Goal: Transaction & Acquisition: Purchase product/service

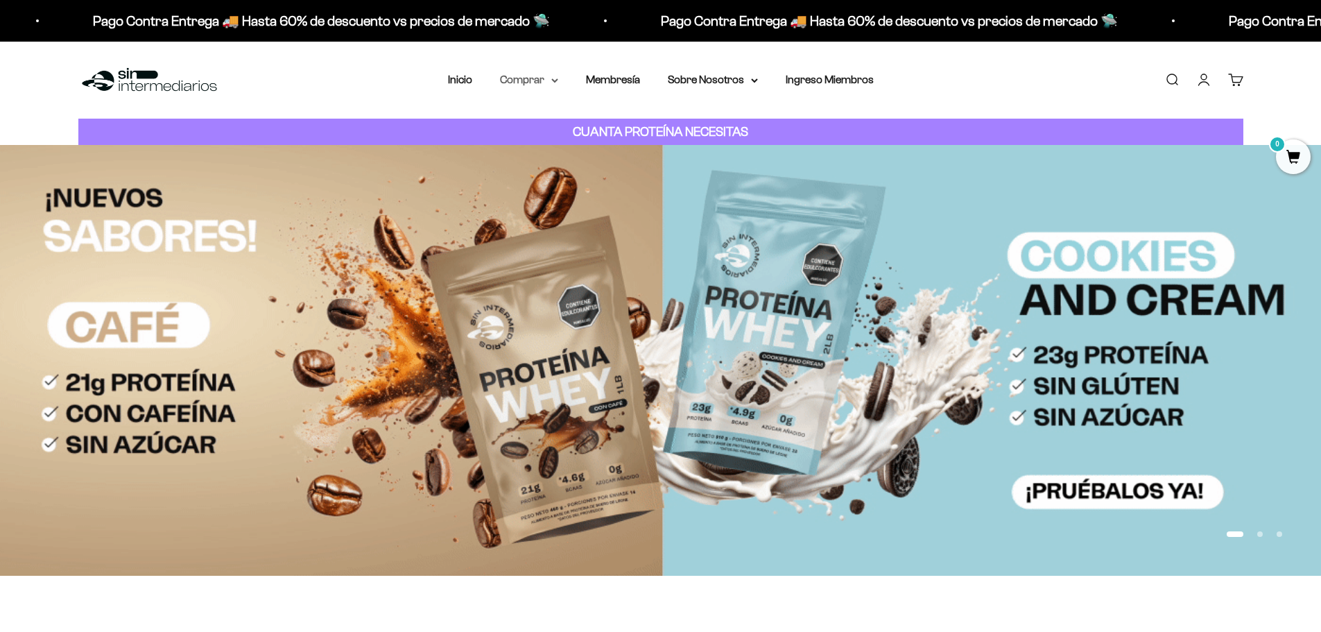
click at [541, 83] on summary "Comprar" at bounding box center [529, 80] width 58 height 18
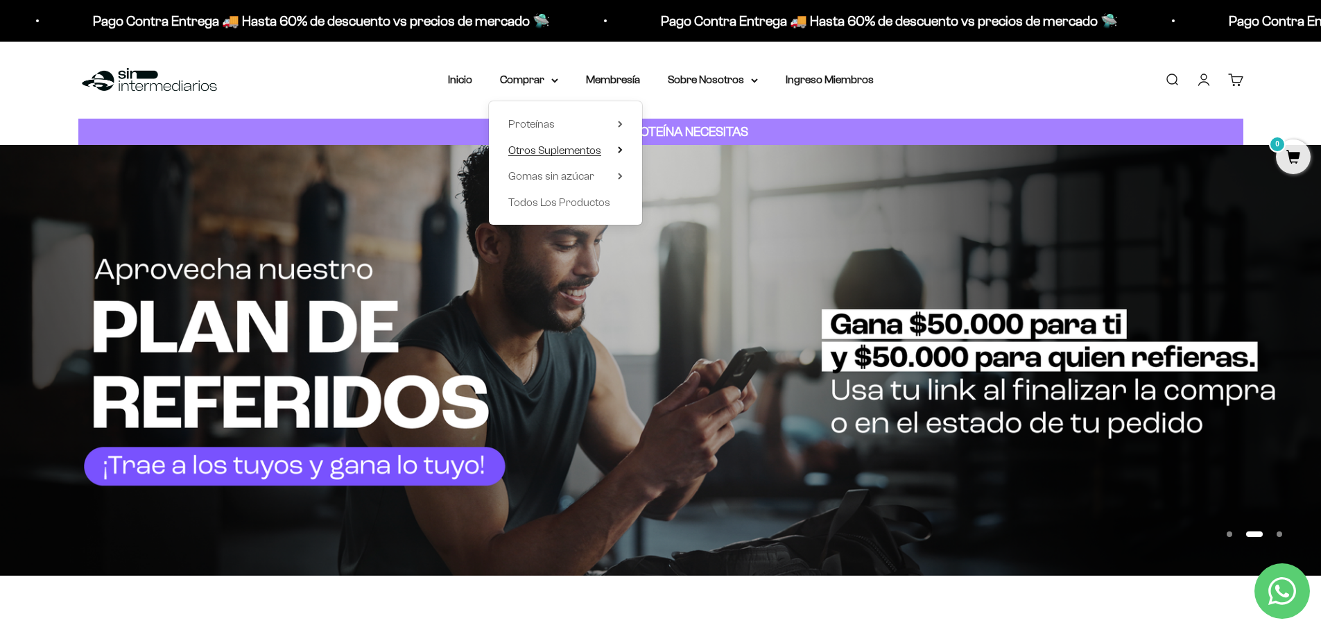
click at [551, 151] on span "Otros Suplementos" at bounding box center [554, 150] width 93 height 12
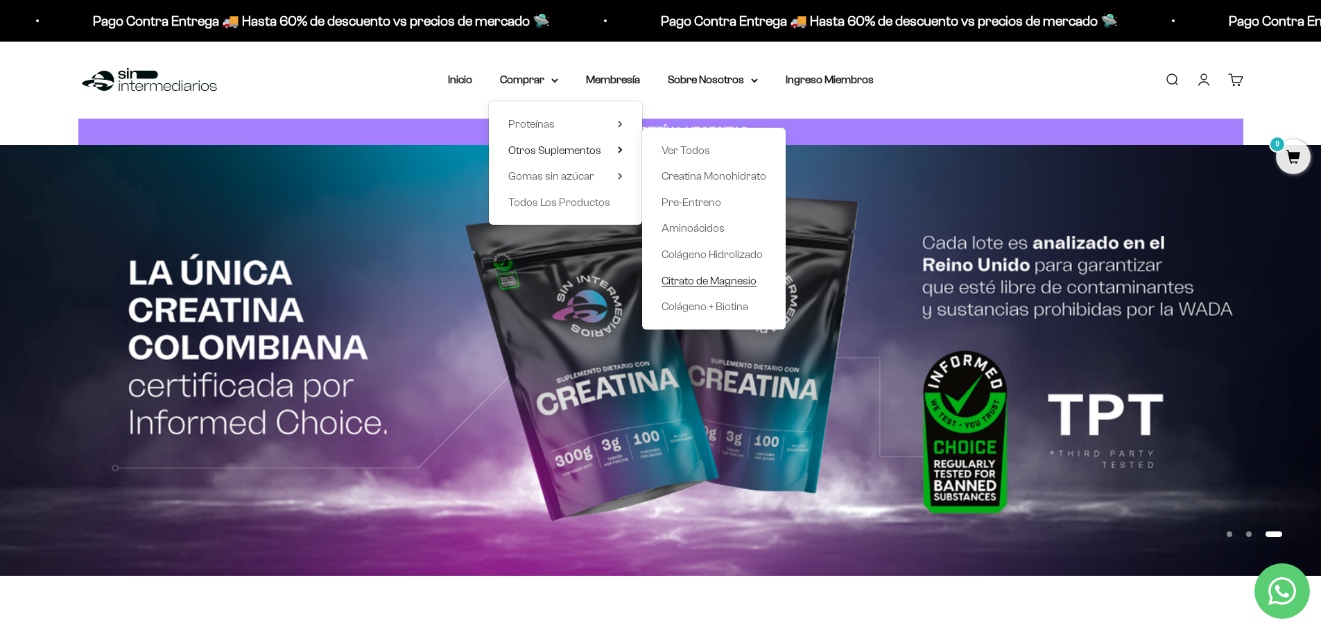
click at [685, 288] on span "Citrato de Magnesio" at bounding box center [709, 281] width 95 height 18
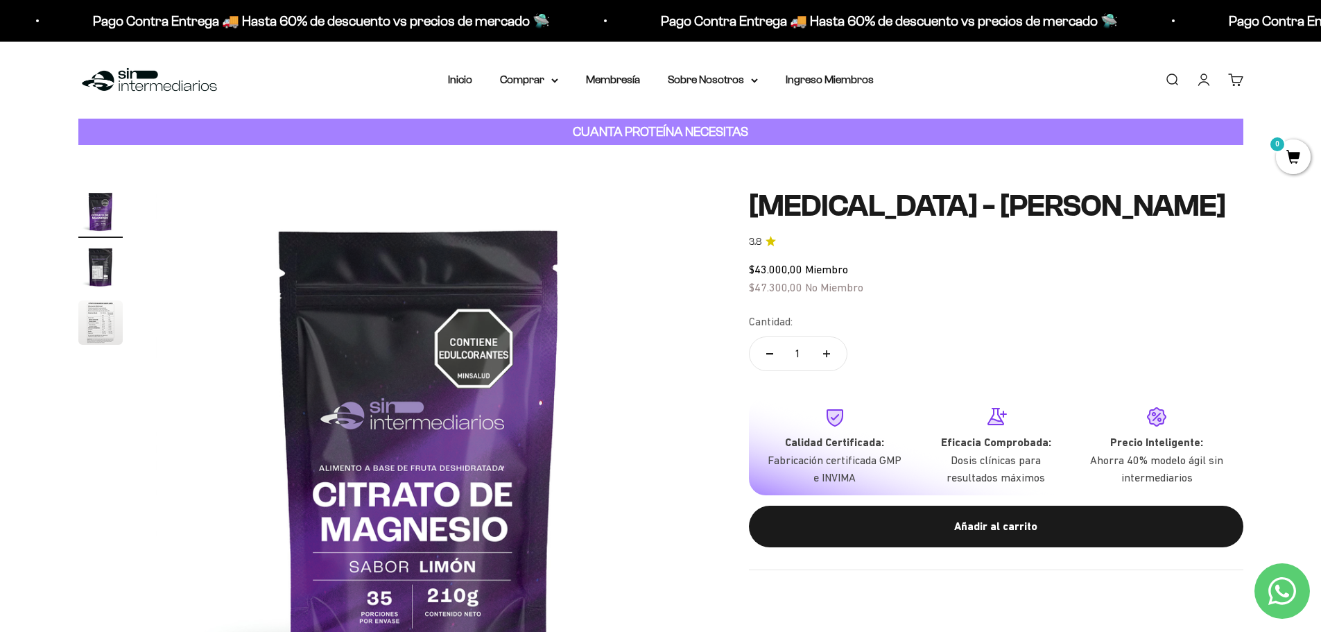
click at [134, 311] on product-gallery "Zoom Ir al artículo 1 Ir al artículo 2 Ir al artículo 3" at bounding box center [380, 452] width 604 height 526
click at [93, 313] on img "Ir al artículo 3" at bounding box center [100, 322] width 44 height 44
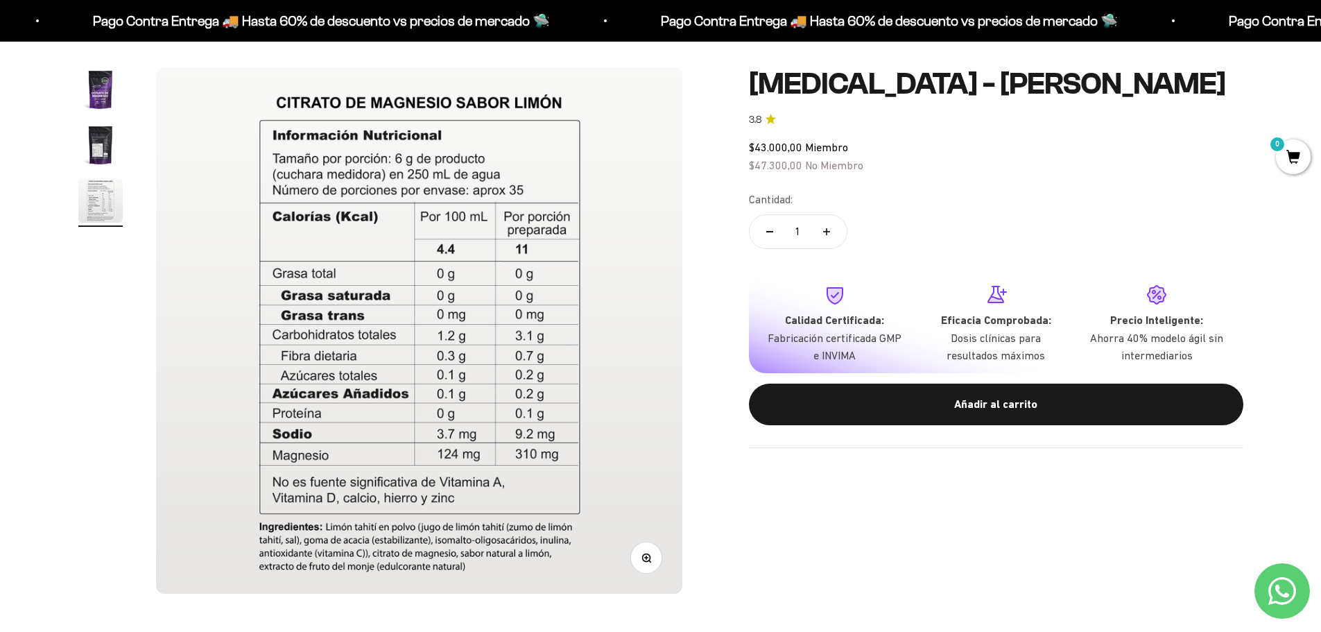
scroll to position [139, 0]
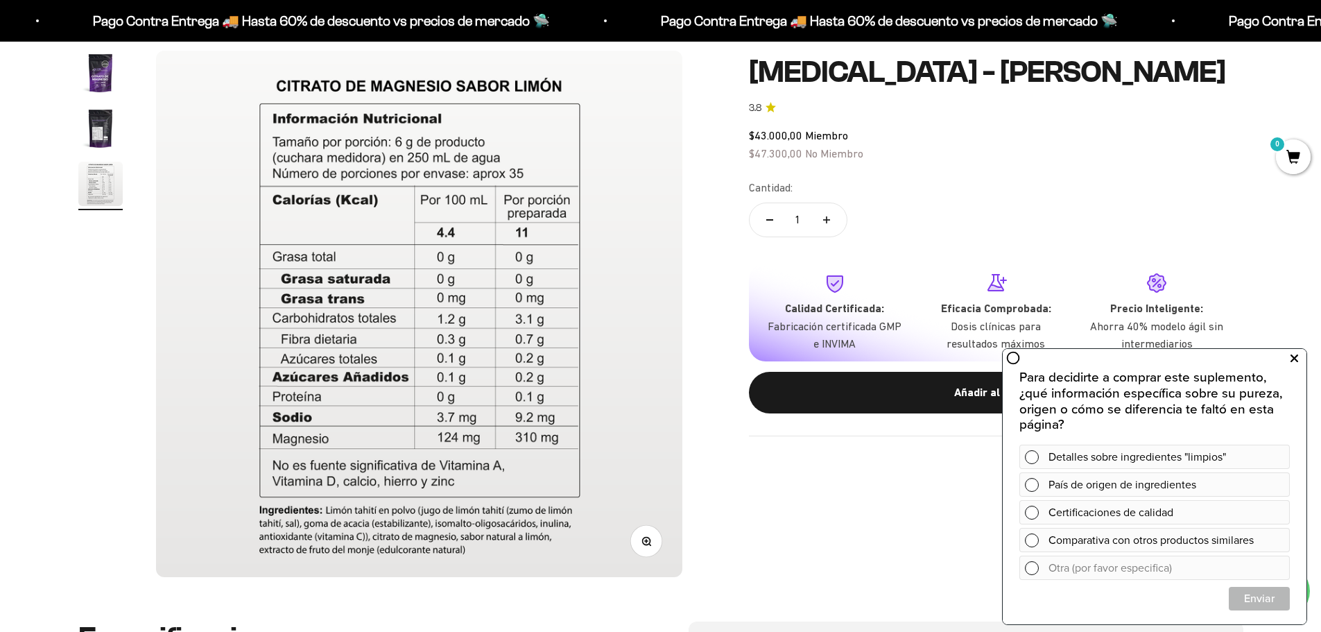
click at [1296, 364] on icon at bounding box center [1295, 359] width 8 height 18
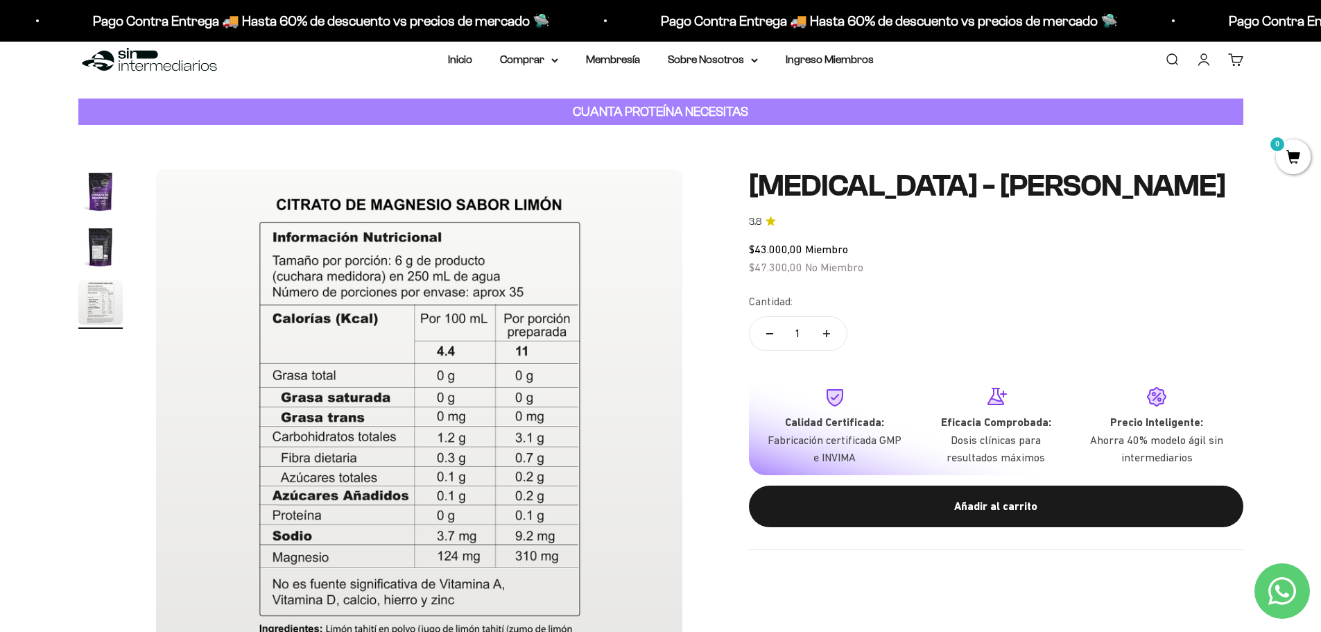
scroll to position [0, 0]
